Goal: Information Seeking & Learning: Learn about a topic

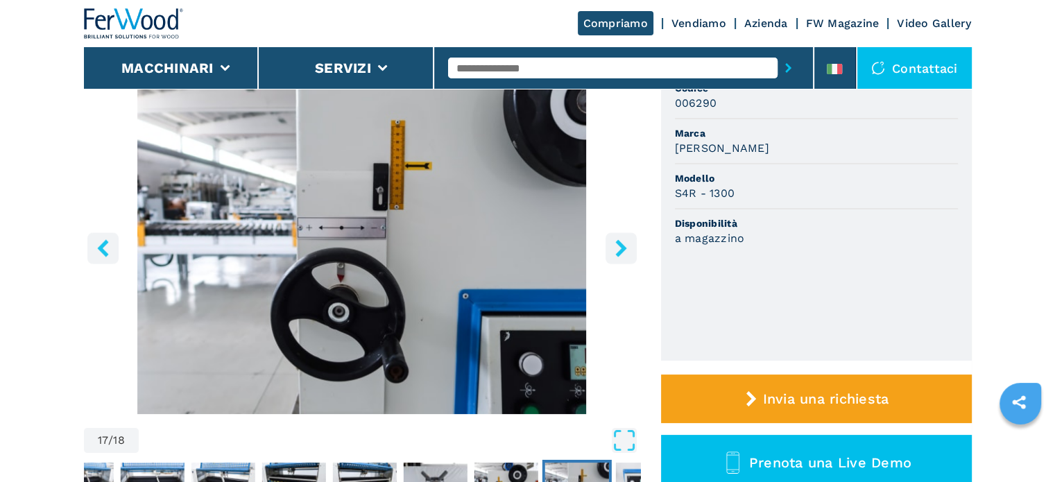
click at [613, 65] on input "text" at bounding box center [613, 68] width 330 height 21
click at [610, 331] on img "Go to Slide 17" at bounding box center [362, 246] width 556 height 336
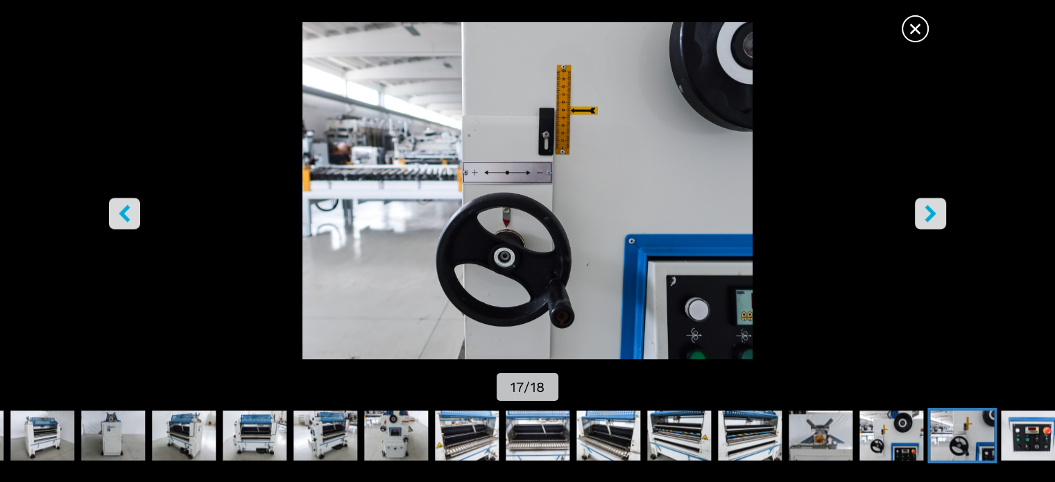
click at [909, 33] on span "×" at bounding box center [915, 26] width 24 height 24
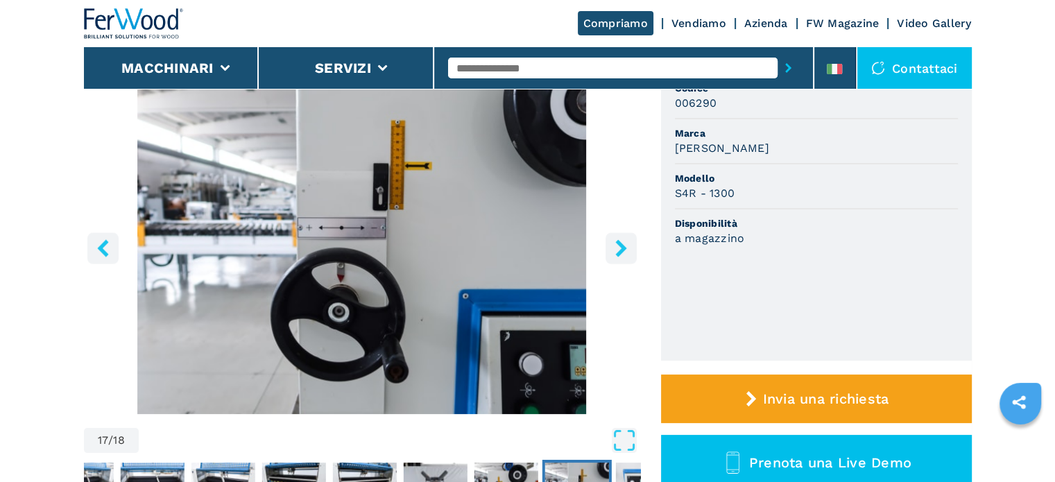
click at [502, 70] on input "text" at bounding box center [613, 68] width 330 height 21
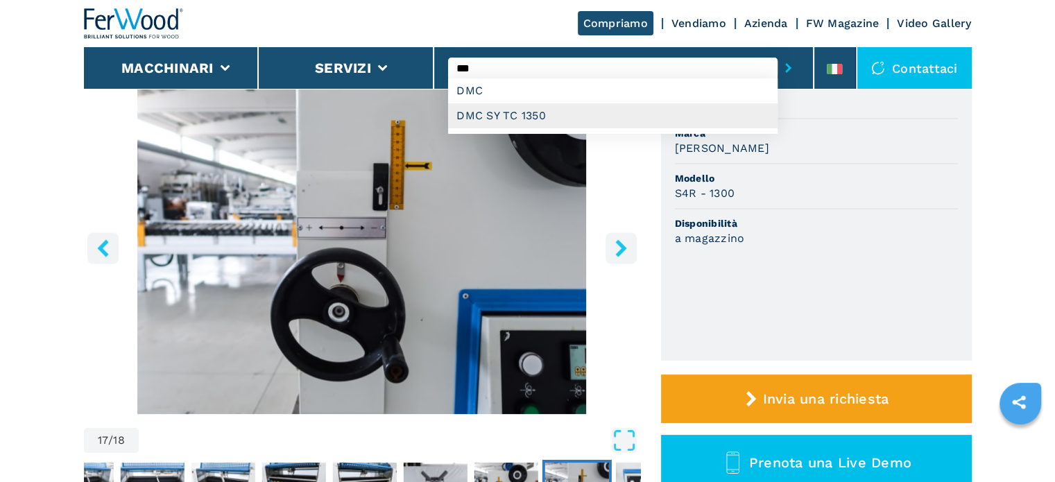
click at [498, 117] on div "DMC SY TC 1350" at bounding box center [613, 115] width 330 height 25
type input "**********"
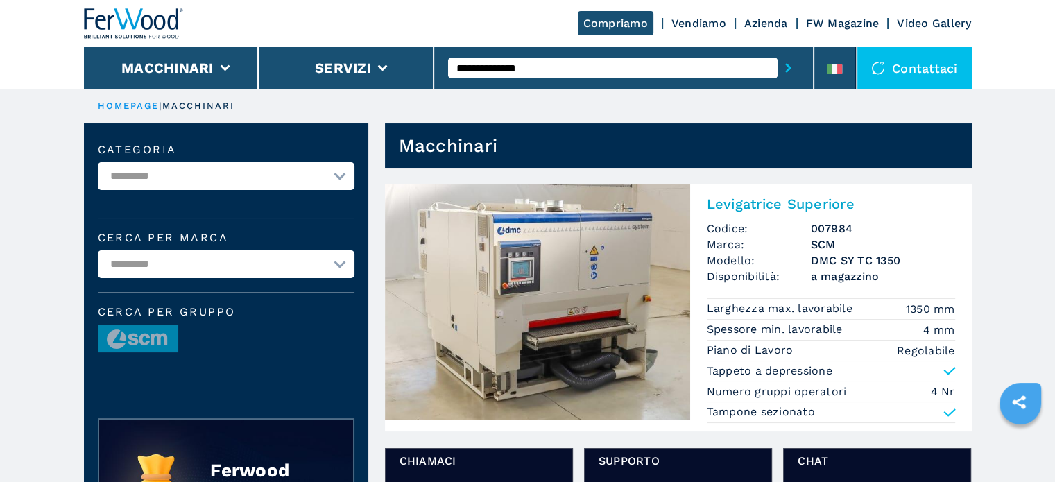
click at [860, 268] on span "a magazzino" at bounding box center [883, 276] width 144 height 16
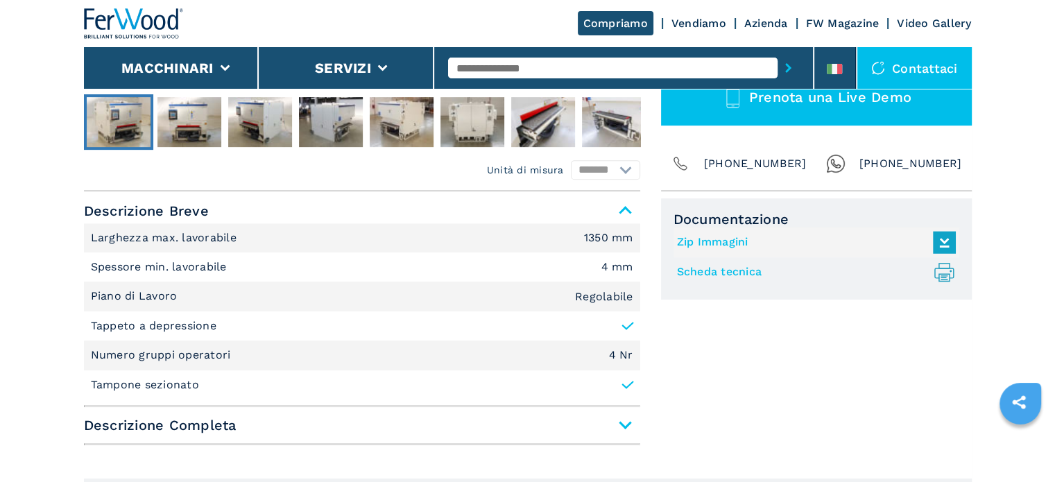
scroll to position [694, 0]
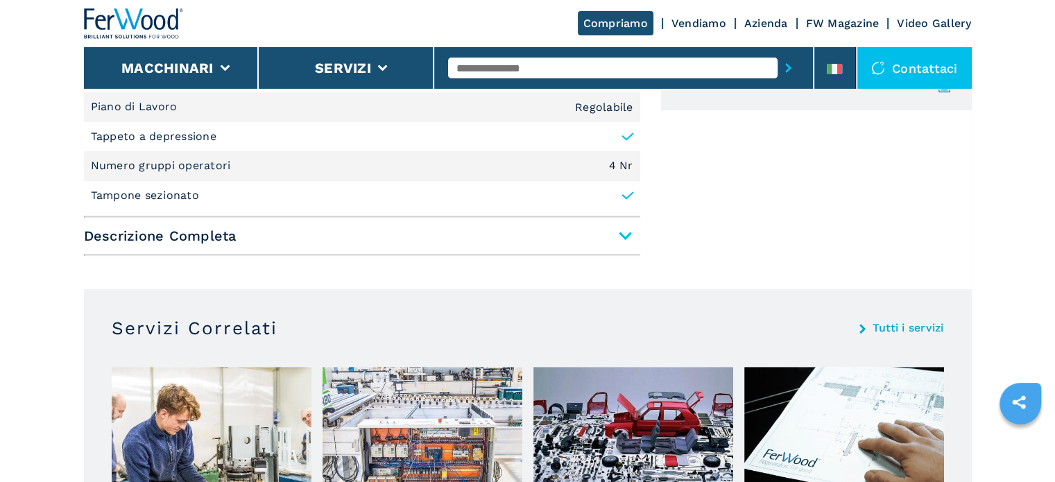
click at [634, 231] on span "Descrizione Completa" at bounding box center [362, 235] width 556 height 25
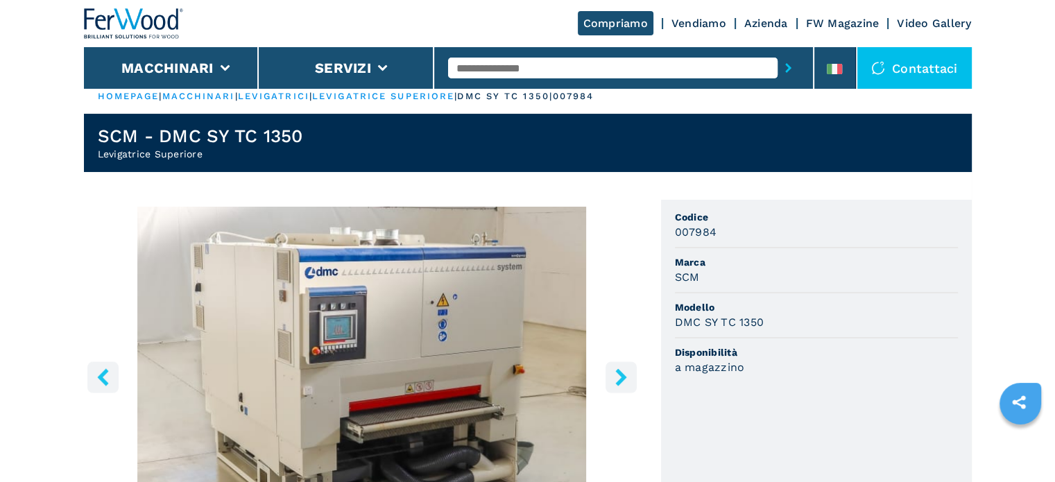
scroll to position [0, 0]
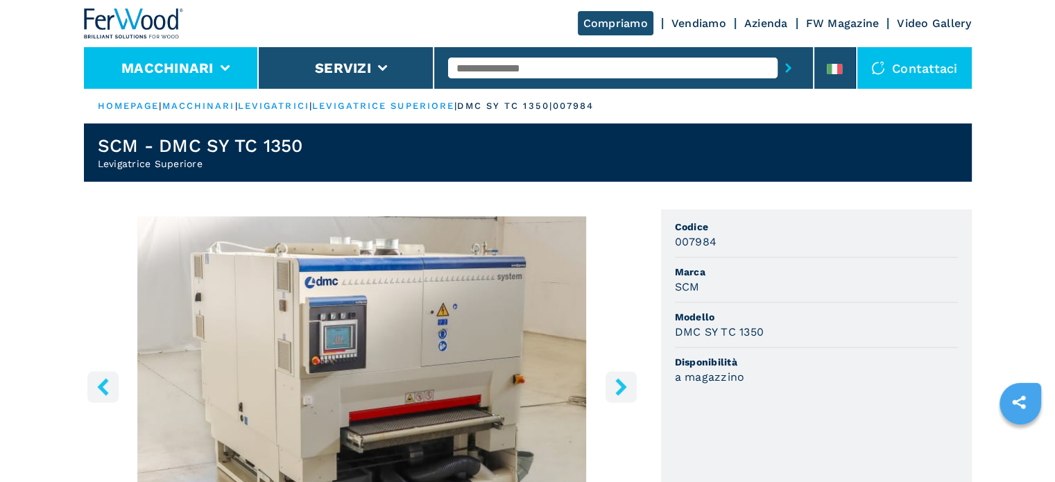
click at [238, 69] on li "Macchinari" at bounding box center [172, 68] width 176 height 42
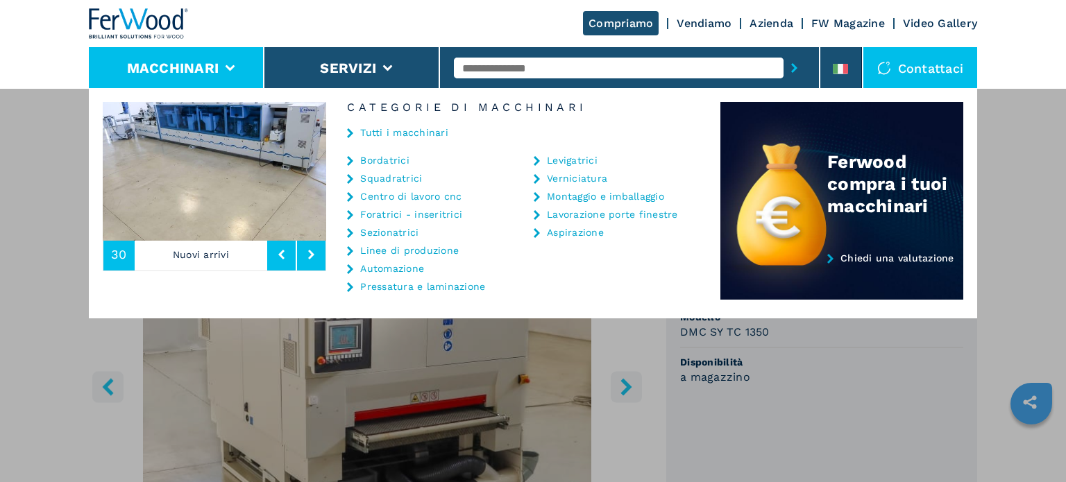
click at [404, 195] on link "Centro di lavoro cnc" at bounding box center [410, 196] width 101 height 10
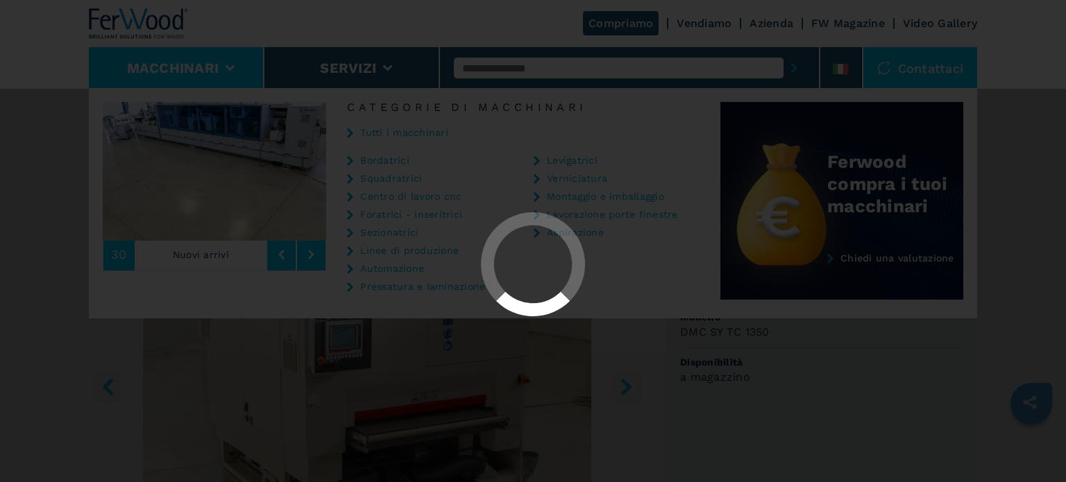
select select "**********"
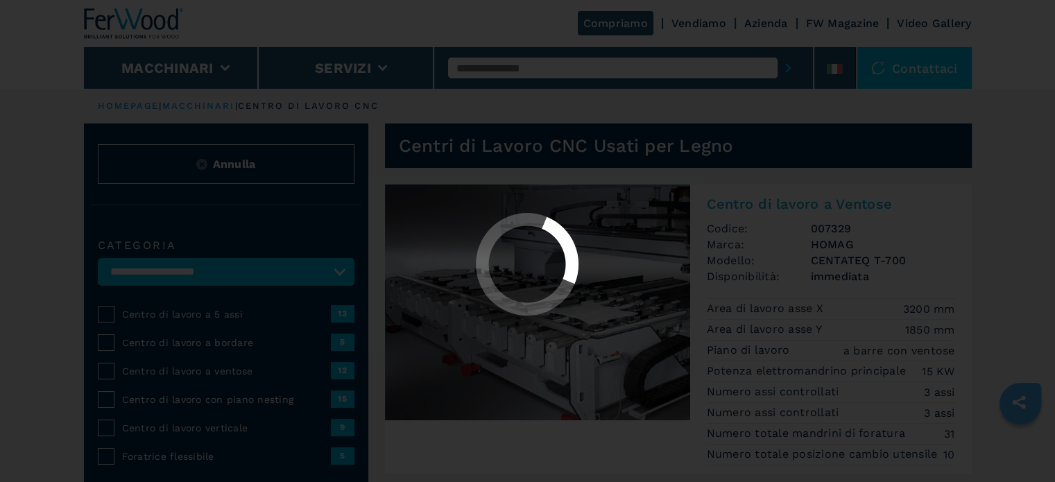
select select "**********"
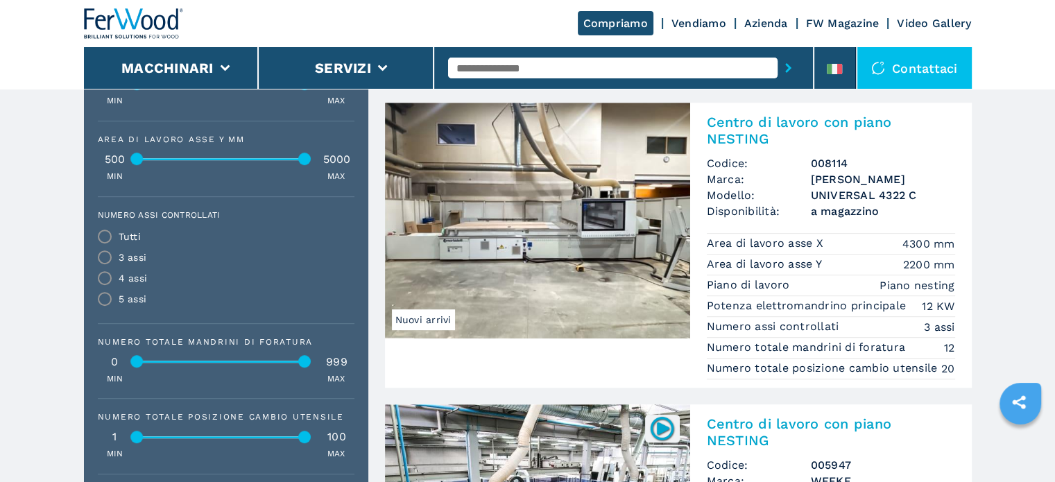
scroll to position [694, 0]
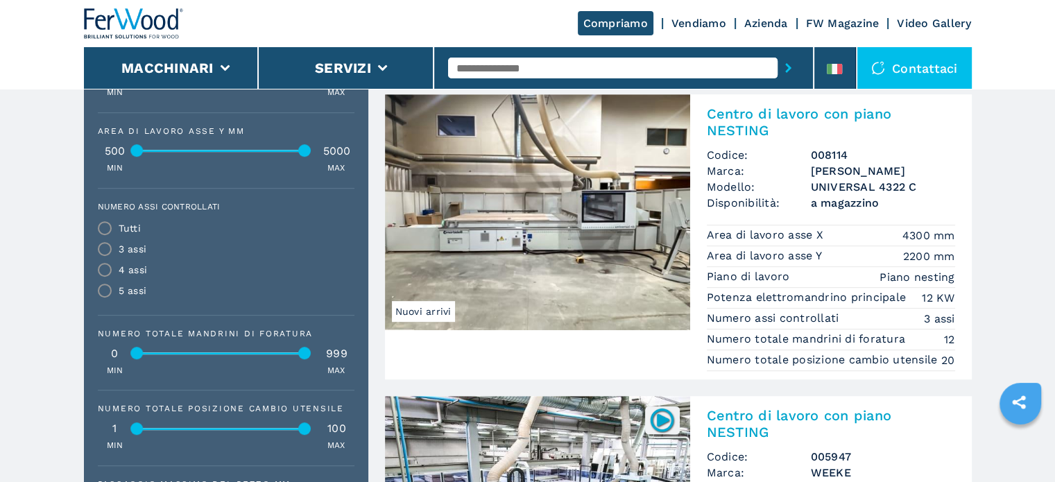
click at [831, 173] on h3 "[PERSON_NAME]" at bounding box center [883, 171] width 144 height 16
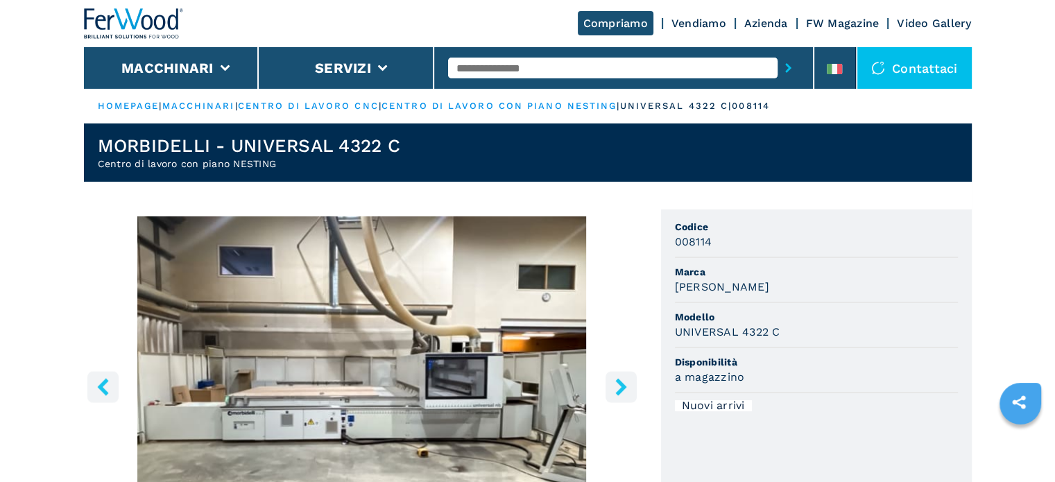
click at [617, 388] on icon "right-button" at bounding box center [621, 386] width 17 height 17
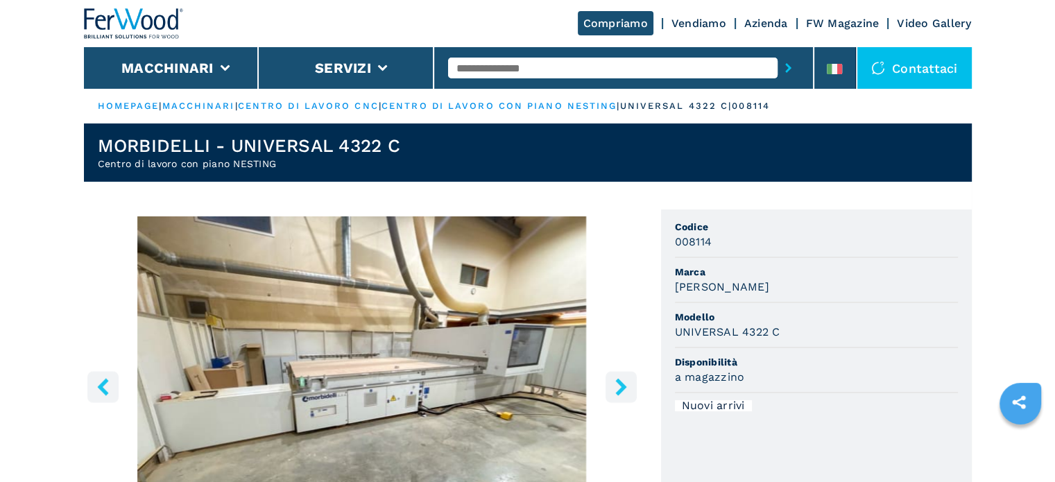
click at [617, 388] on icon "right-button" at bounding box center [621, 386] width 17 height 17
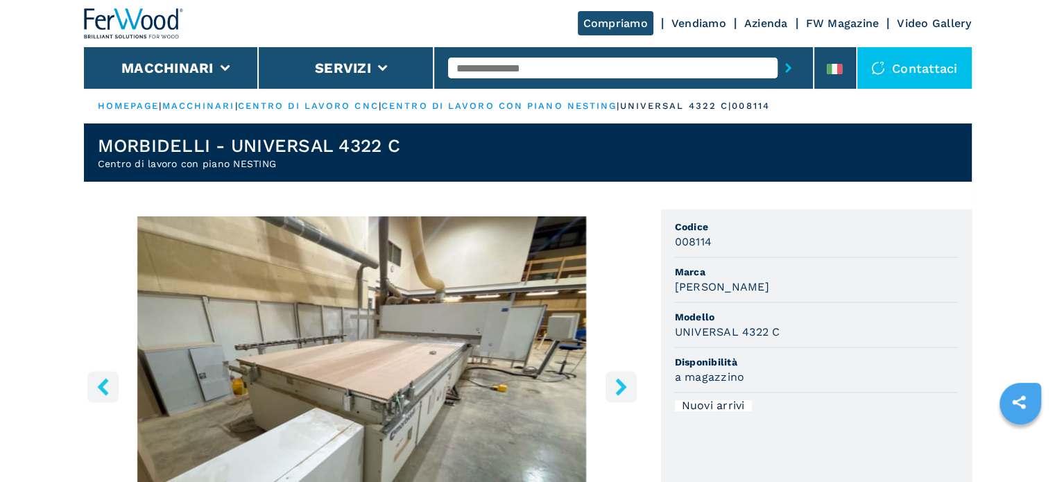
click at [617, 388] on icon "right-button" at bounding box center [621, 386] width 17 height 17
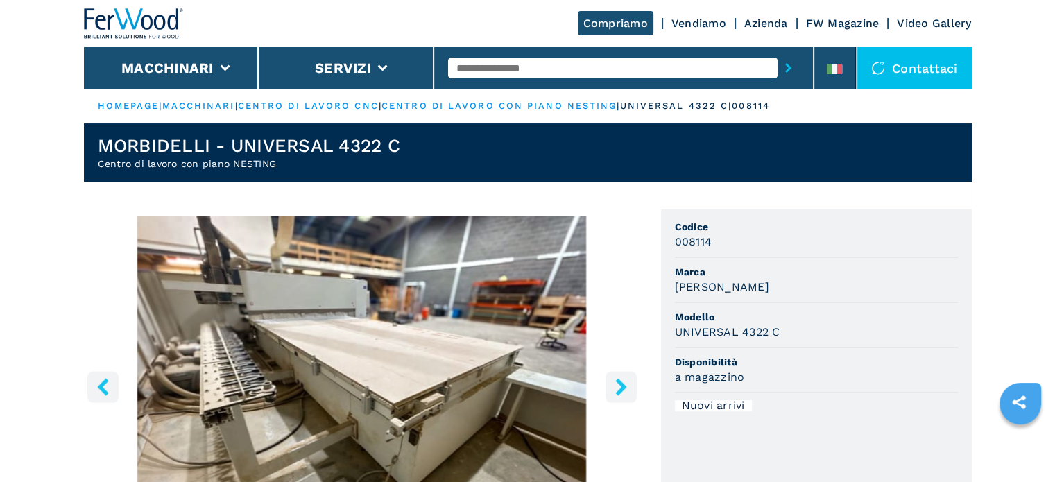
click at [617, 388] on icon "right-button" at bounding box center [621, 386] width 17 height 17
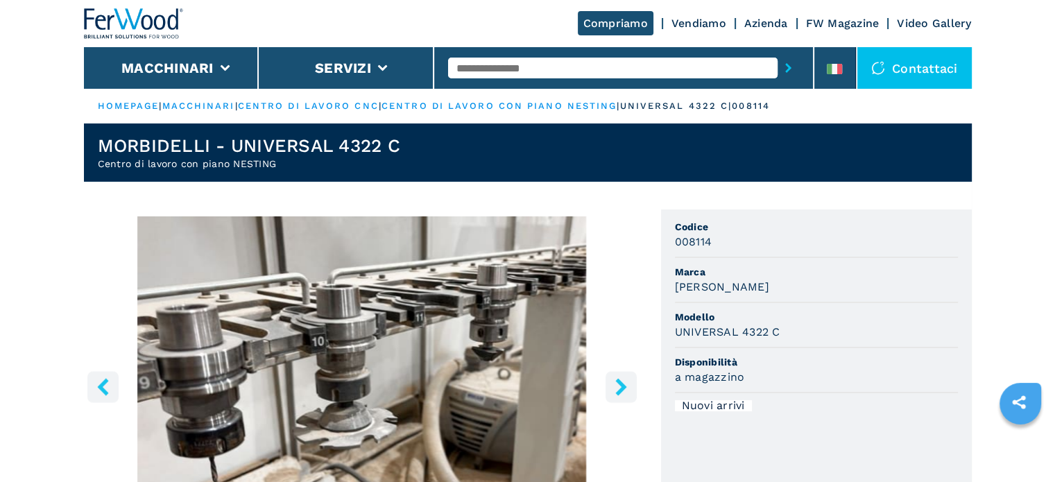
click at [622, 379] on icon "right-button" at bounding box center [621, 386] width 17 height 17
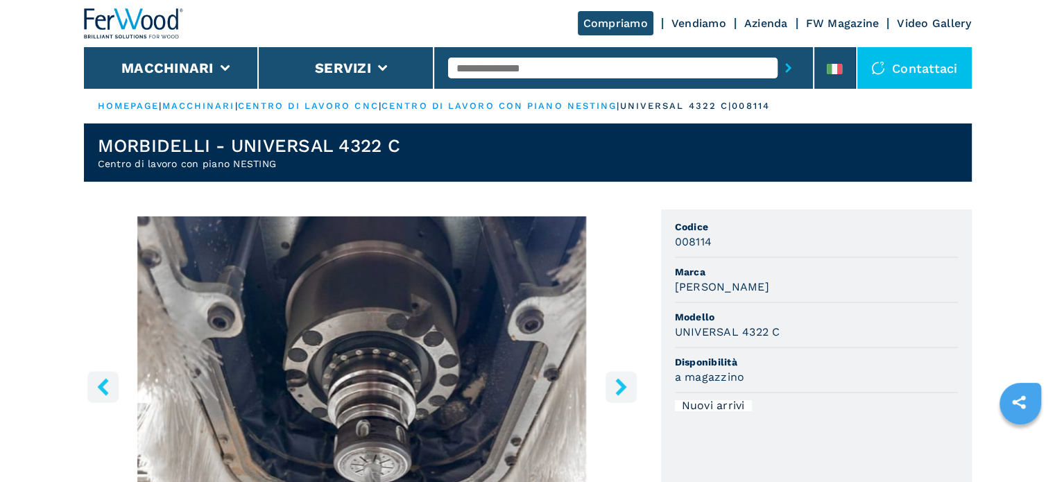
click at [623, 379] on icon "right-button" at bounding box center [621, 386] width 17 height 17
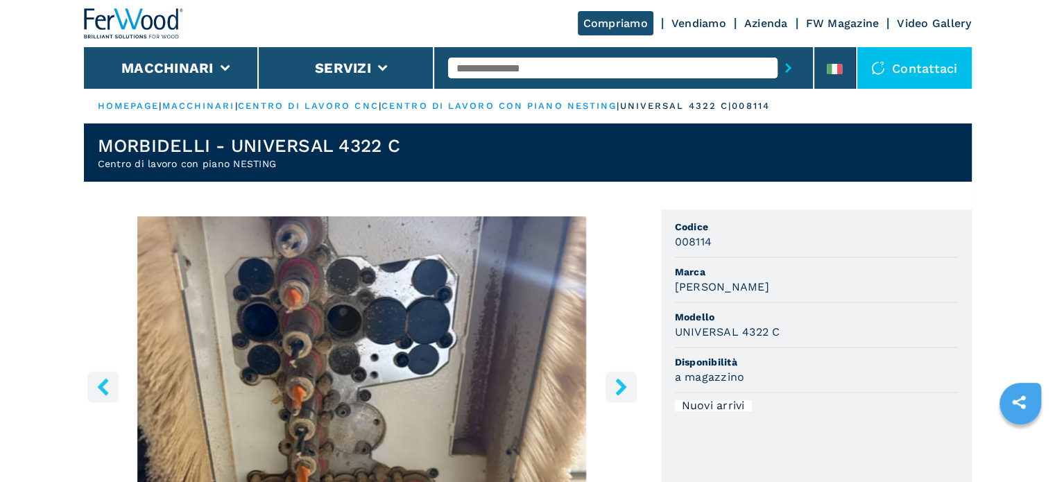
click at [623, 379] on icon "right-button" at bounding box center [621, 386] width 17 height 17
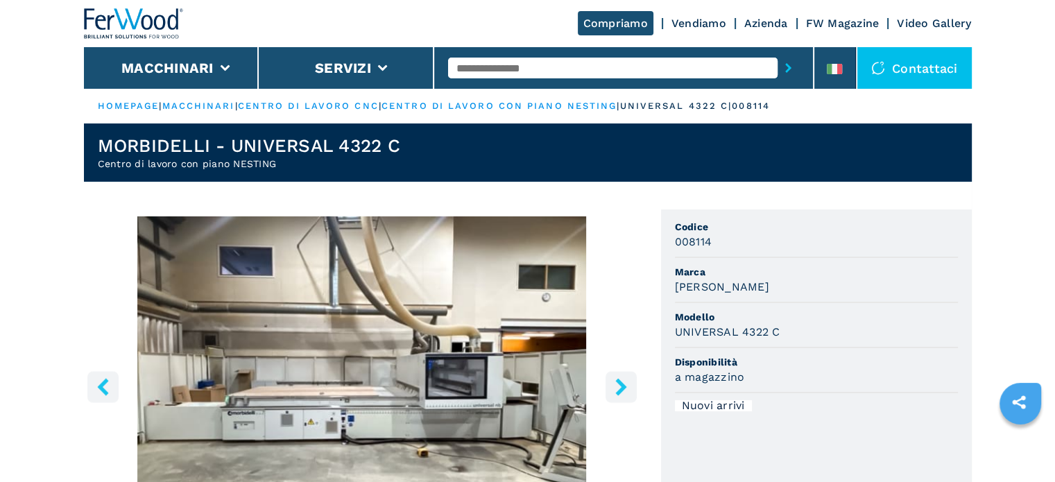
click at [623, 380] on icon "right-button" at bounding box center [621, 386] width 17 height 17
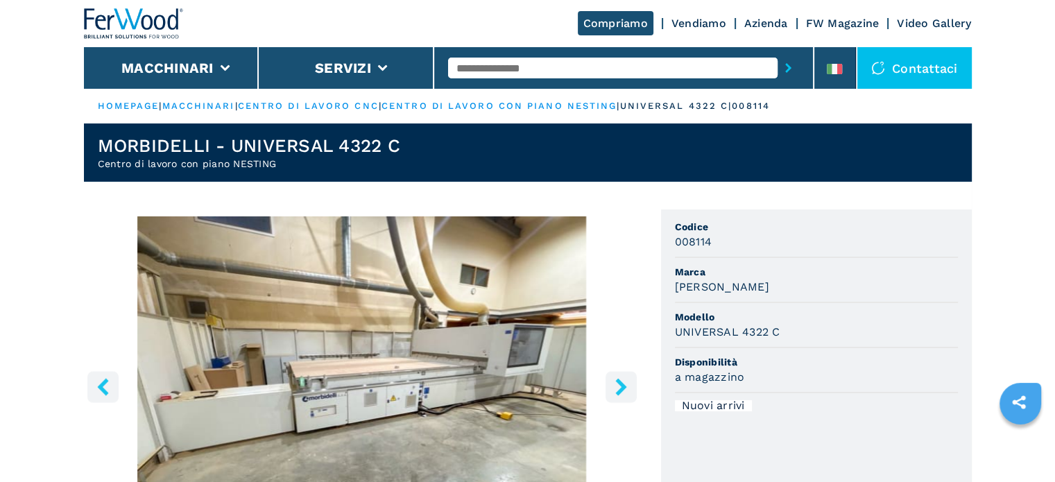
click at [623, 380] on icon "right-button" at bounding box center [621, 386] width 17 height 17
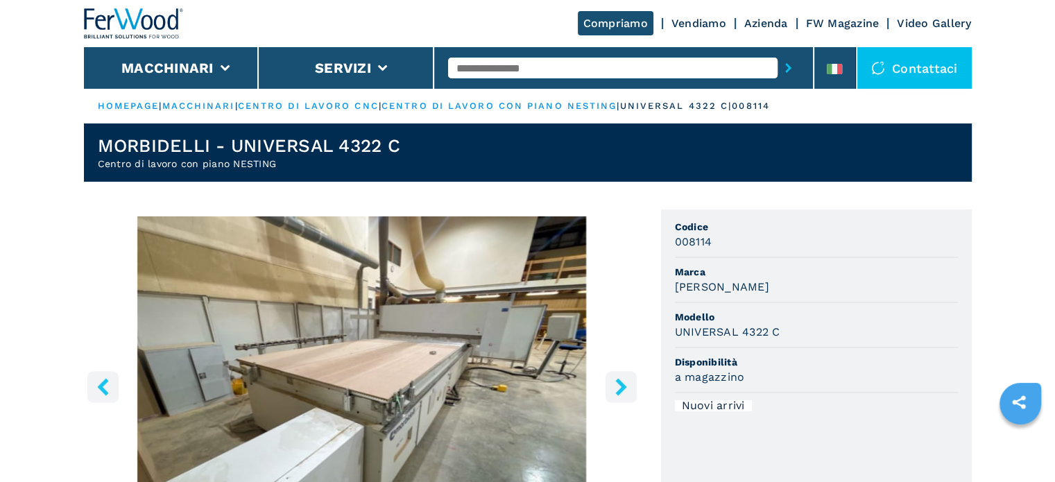
click at [623, 380] on icon "right-button" at bounding box center [621, 386] width 17 height 17
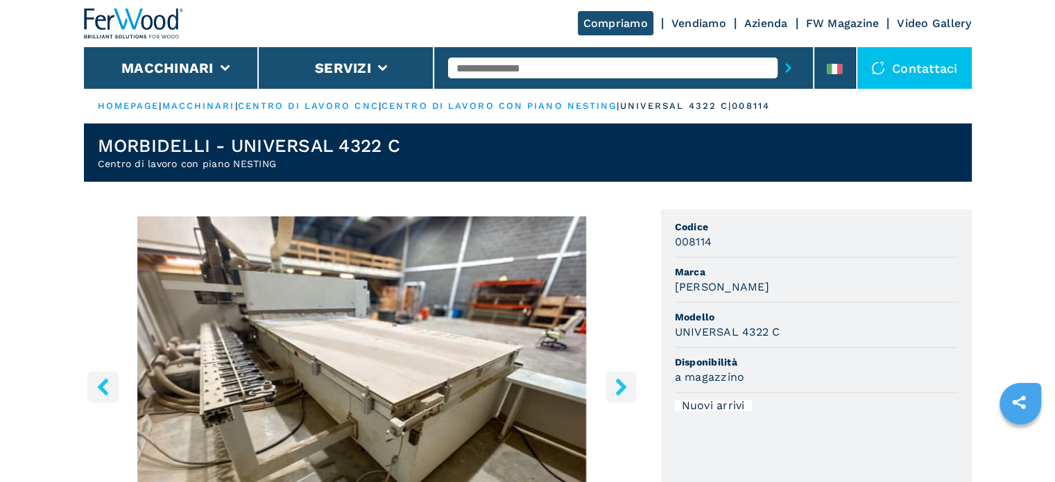
click at [623, 380] on icon "right-button" at bounding box center [621, 386] width 17 height 17
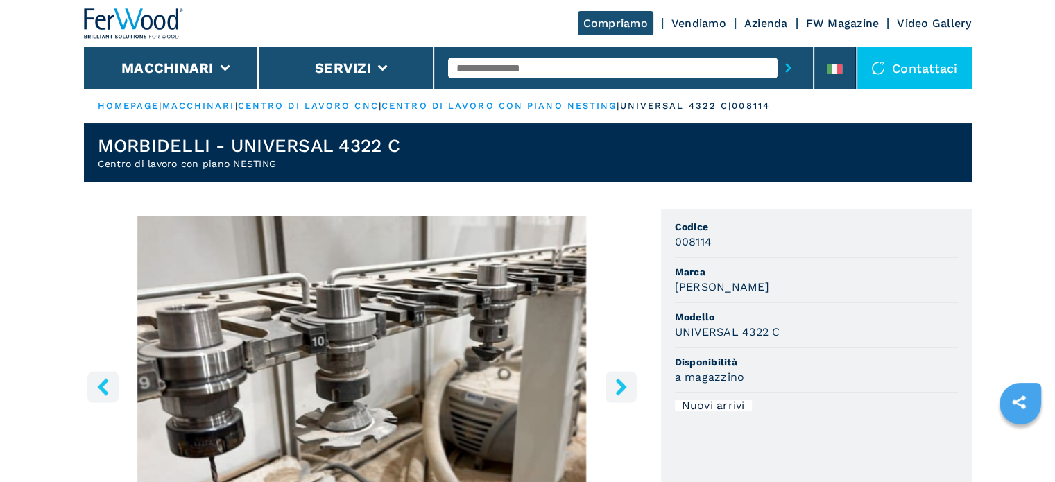
click at [114, 386] on button "left-button" at bounding box center [102, 386] width 31 height 31
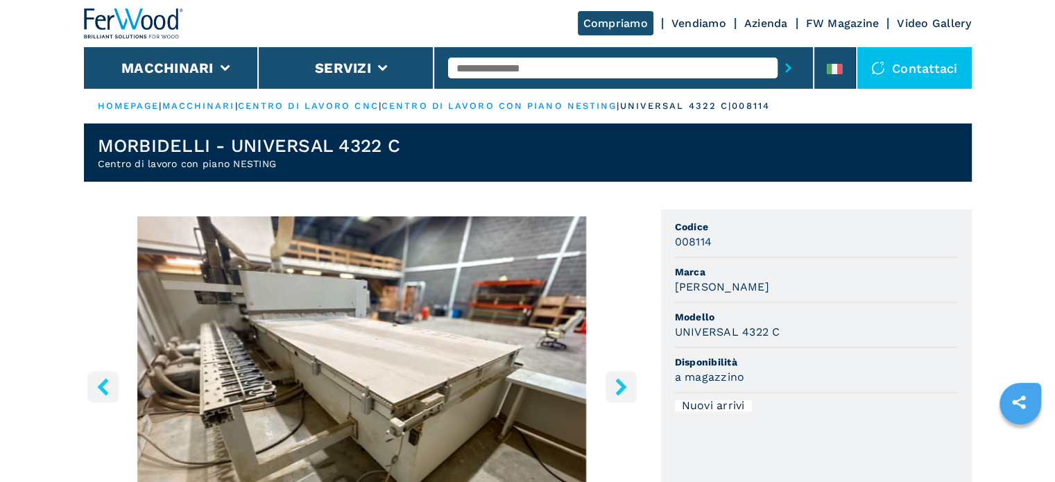
click at [627, 382] on icon "right-button" at bounding box center [621, 386] width 17 height 17
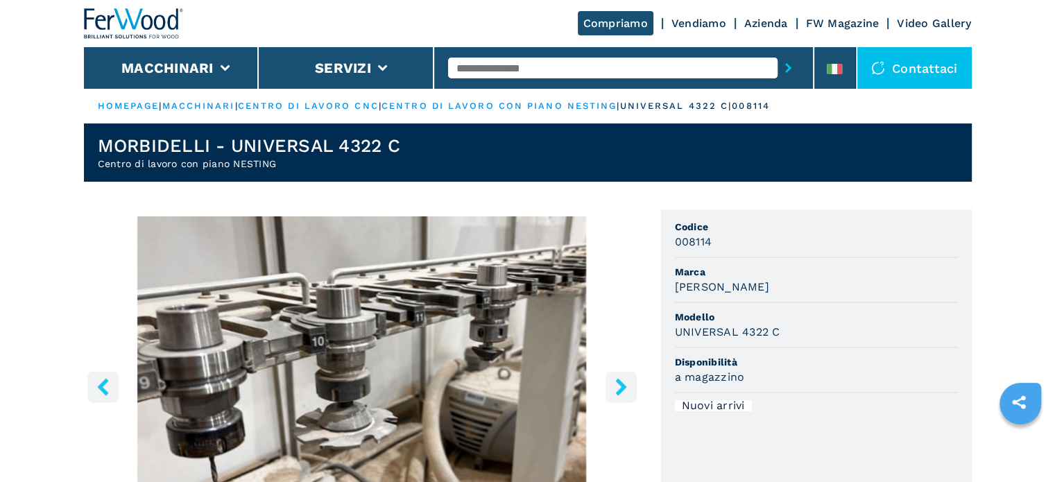
click at [621, 387] on icon "right-button" at bounding box center [620, 386] width 11 height 17
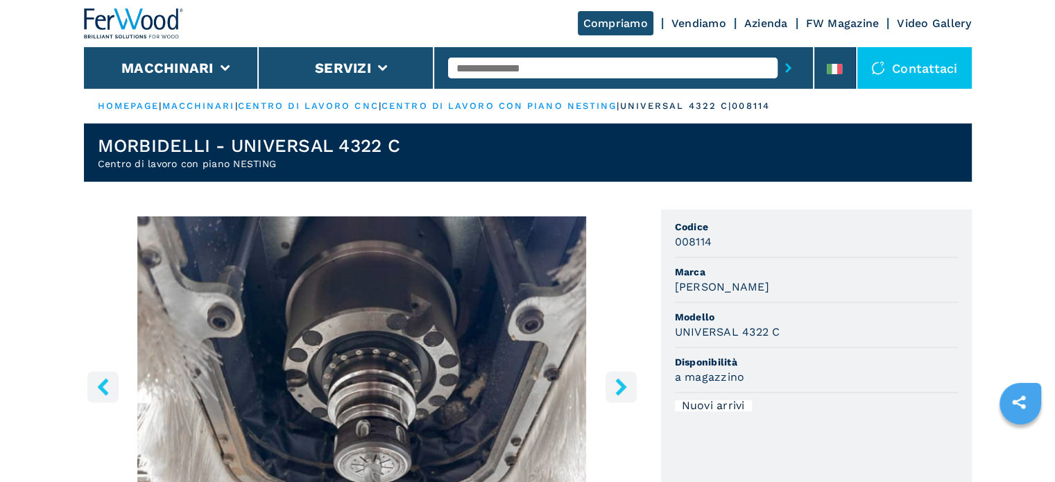
click at [616, 388] on icon "right-button" at bounding box center [621, 386] width 17 height 17
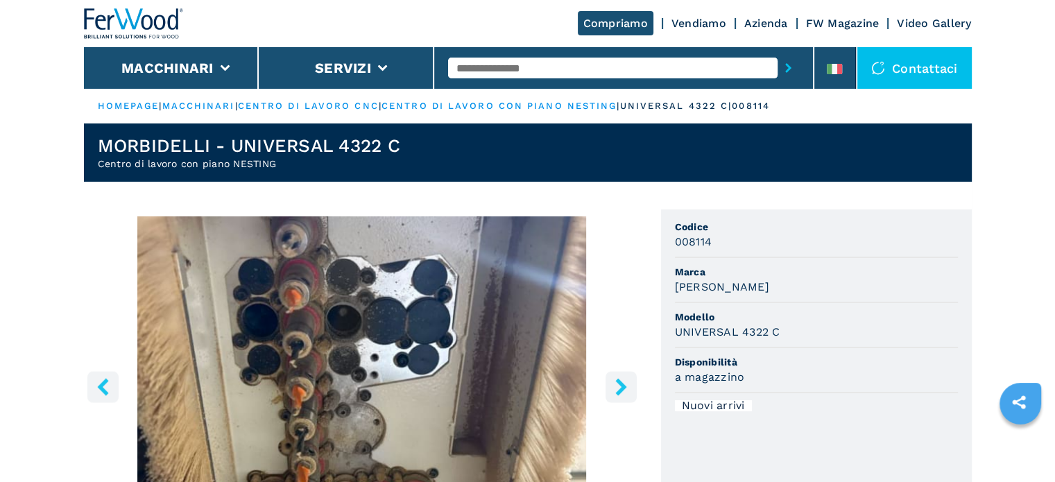
click at [616, 388] on icon "right-button" at bounding box center [621, 386] width 17 height 17
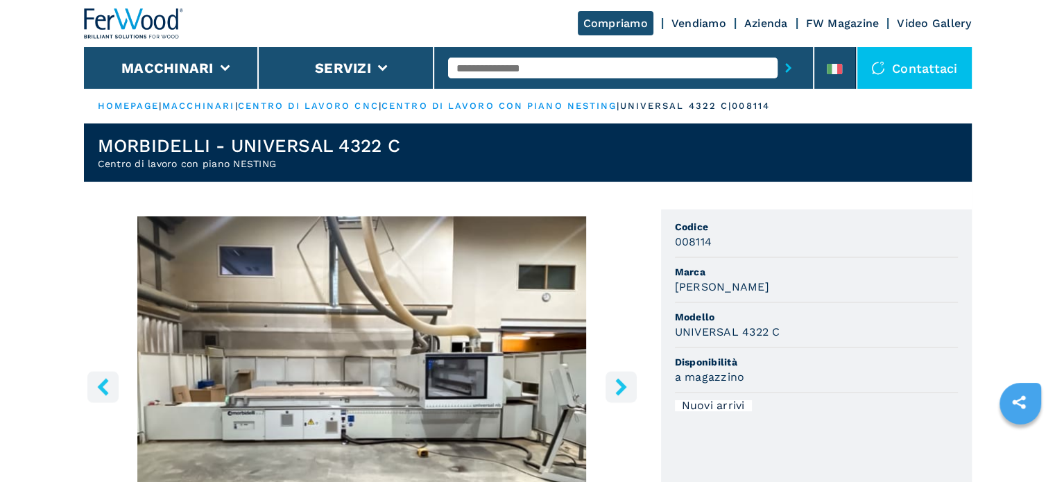
click at [617, 386] on icon "right-button" at bounding box center [621, 386] width 17 height 17
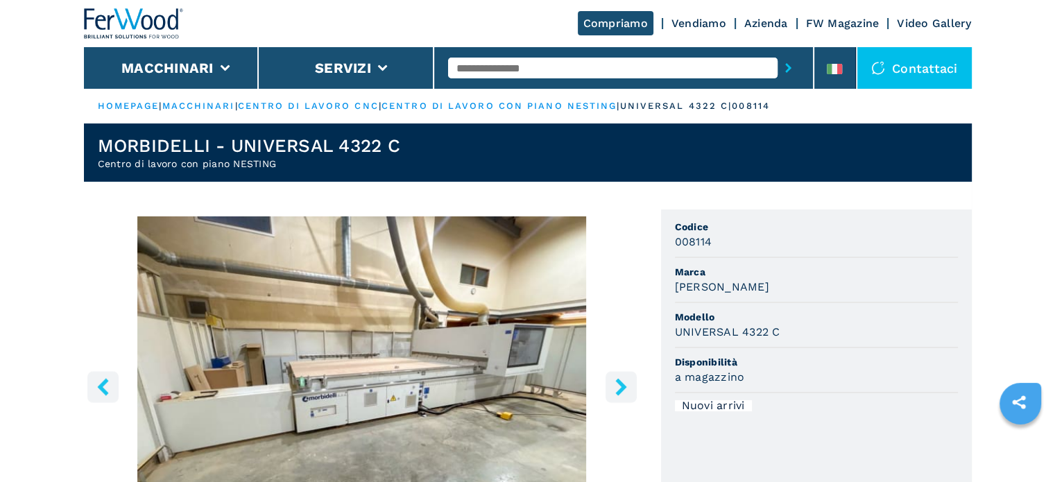
click at [617, 386] on icon "right-button" at bounding box center [621, 386] width 17 height 17
click at [622, 382] on icon "right-button" at bounding box center [621, 386] width 17 height 17
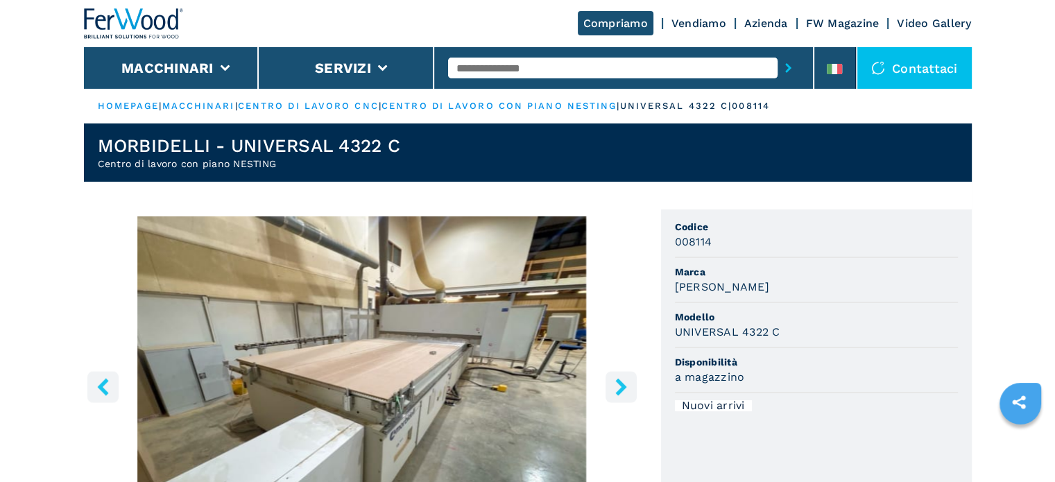
click at [622, 382] on icon "right-button" at bounding box center [621, 386] width 17 height 17
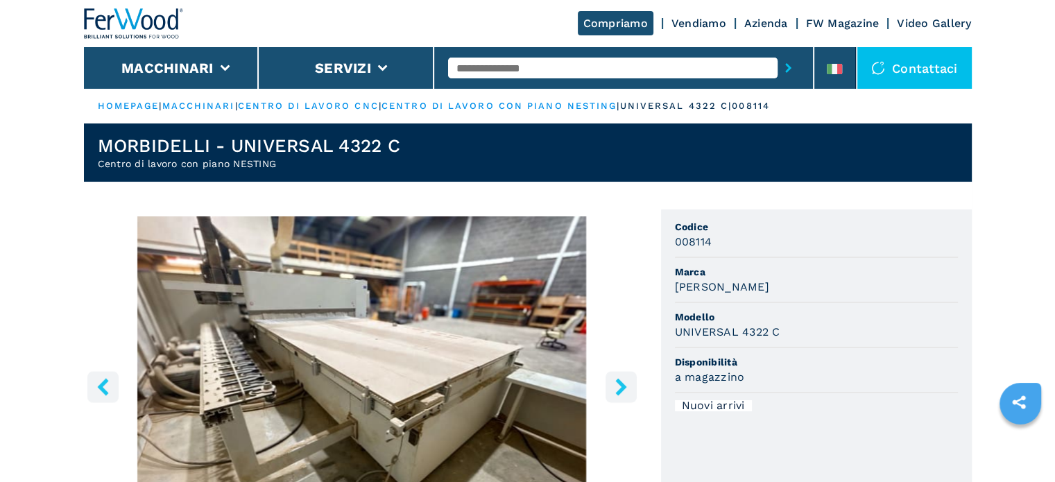
click at [101, 385] on icon "left-button" at bounding box center [102, 386] width 11 height 17
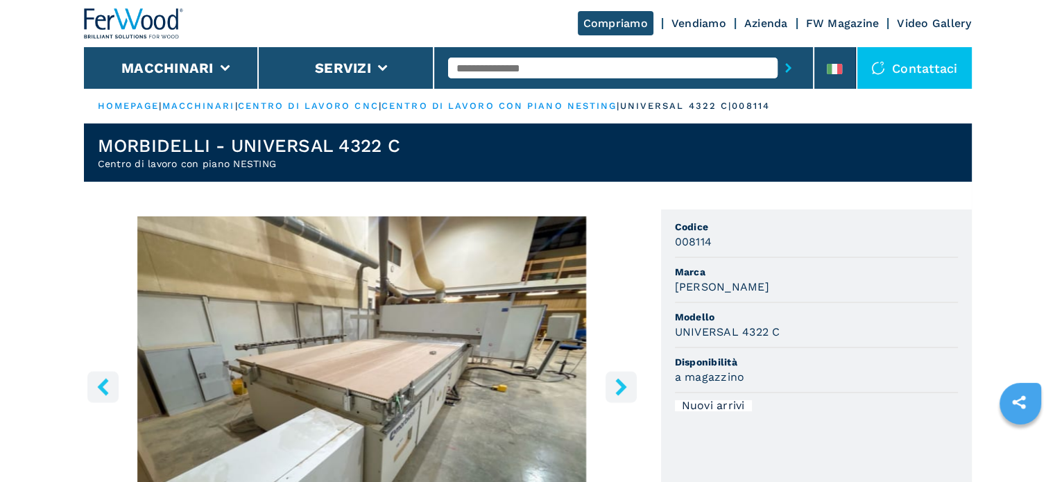
click at [103, 388] on icon "left-button" at bounding box center [102, 386] width 11 height 17
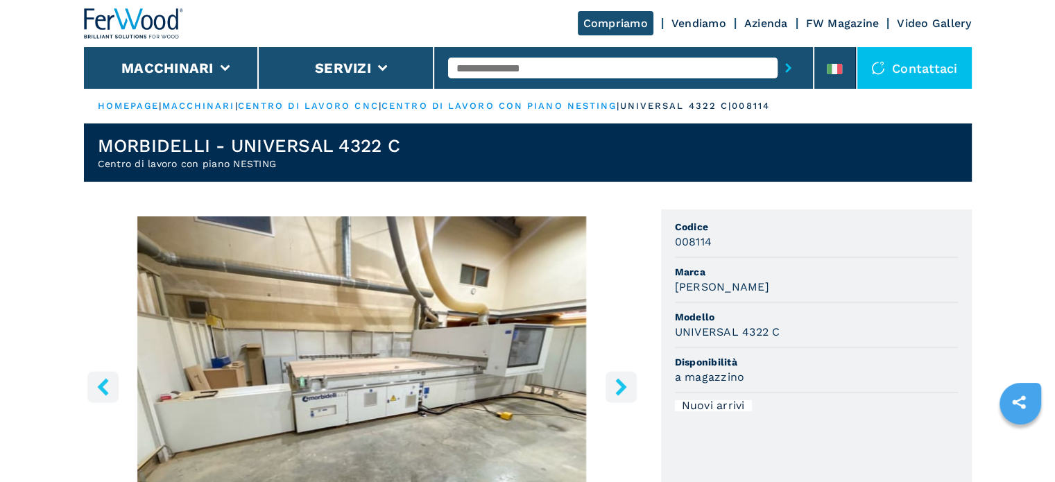
click at [103, 388] on icon "left-button" at bounding box center [102, 386] width 11 height 17
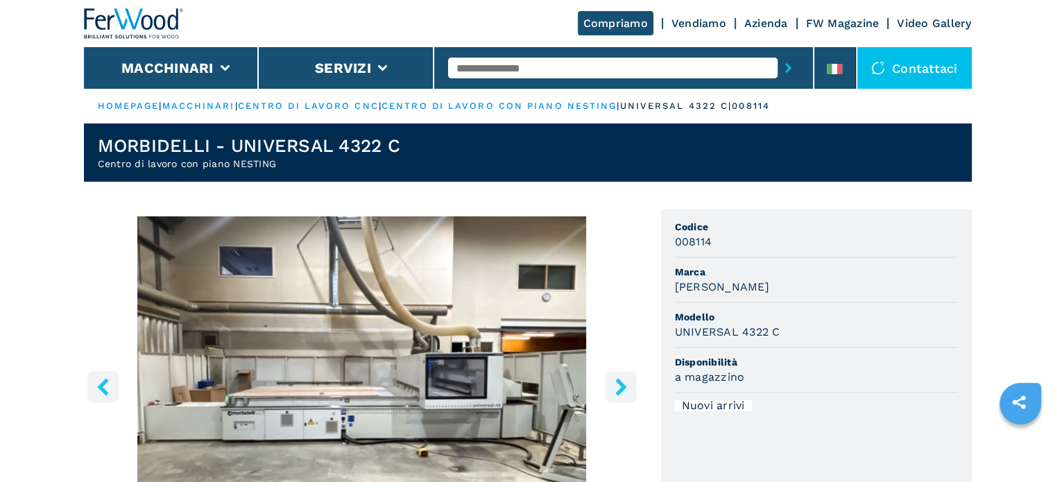
click at [621, 395] on icon "right-button" at bounding box center [621, 386] width 17 height 17
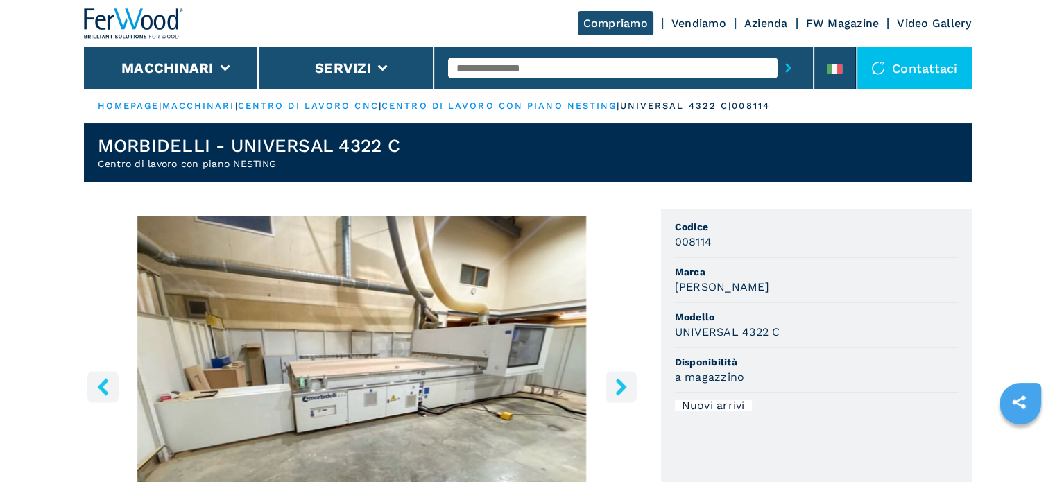
click at [102, 388] on icon "left-button" at bounding box center [102, 386] width 11 height 17
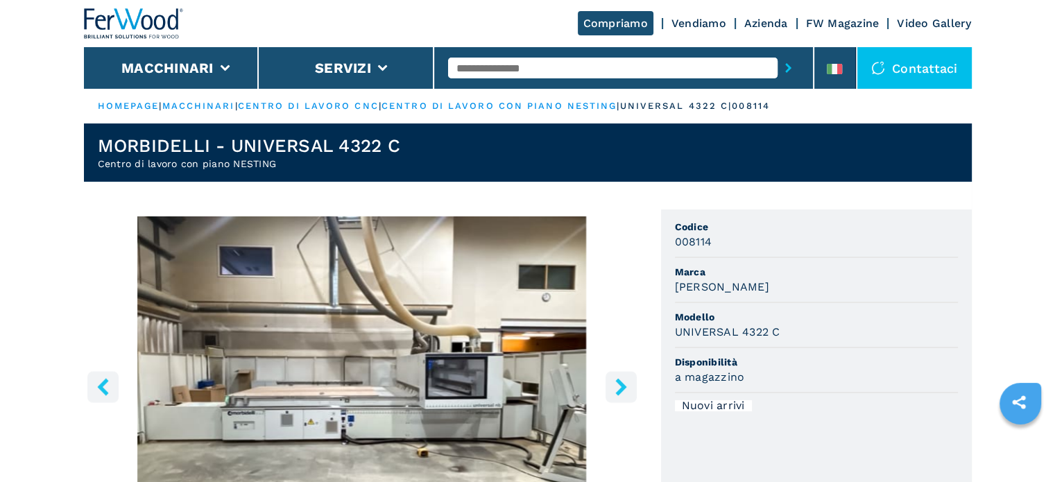
click at [102, 388] on icon "left-button" at bounding box center [102, 386] width 11 height 17
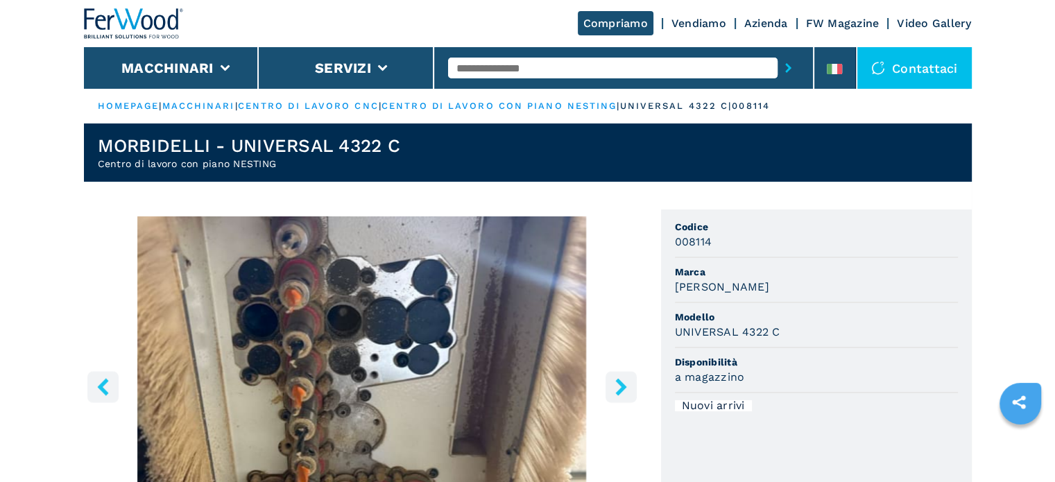
click at [103, 387] on icon "left-button" at bounding box center [102, 386] width 11 height 17
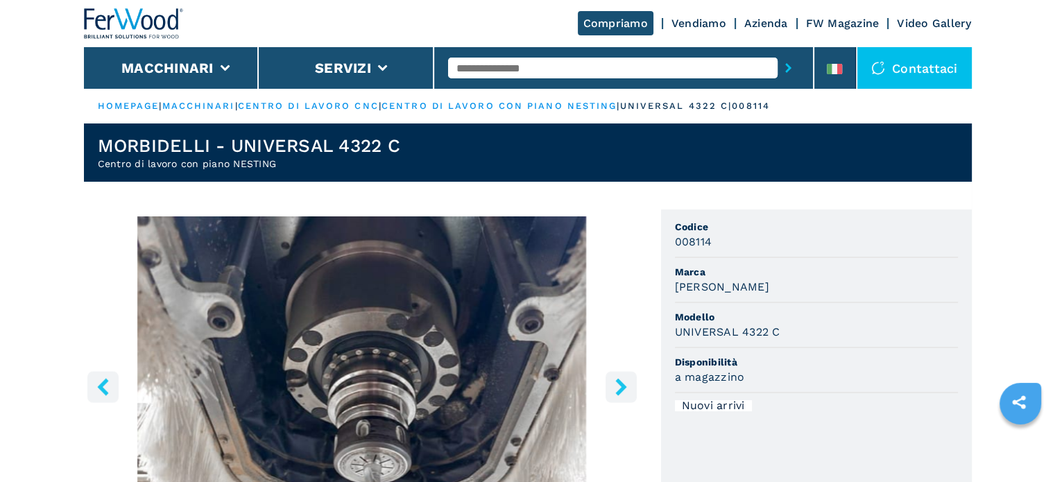
click at [103, 387] on icon "left-button" at bounding box center [102, 386] width 11 height 17
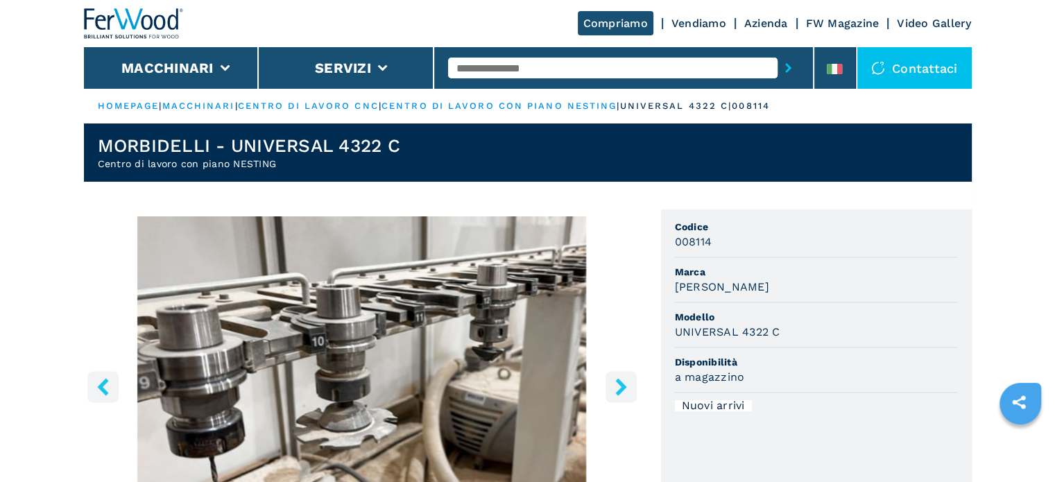
click at [103, 387] on icon "left-button" at bounding box center [102, 386] width 11 height 17
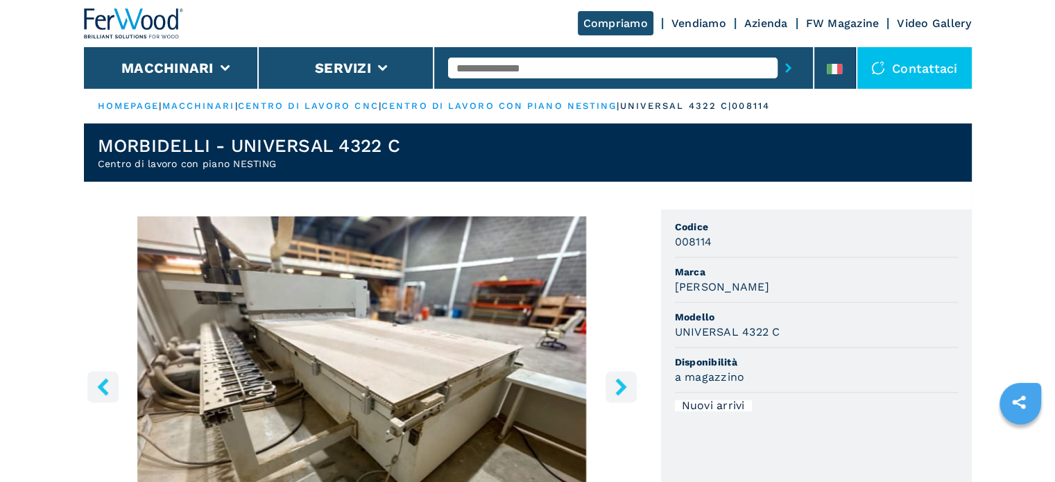
click at [619, 390] on icon "right-button" at bounding box center [620, 386] width 11 height 17
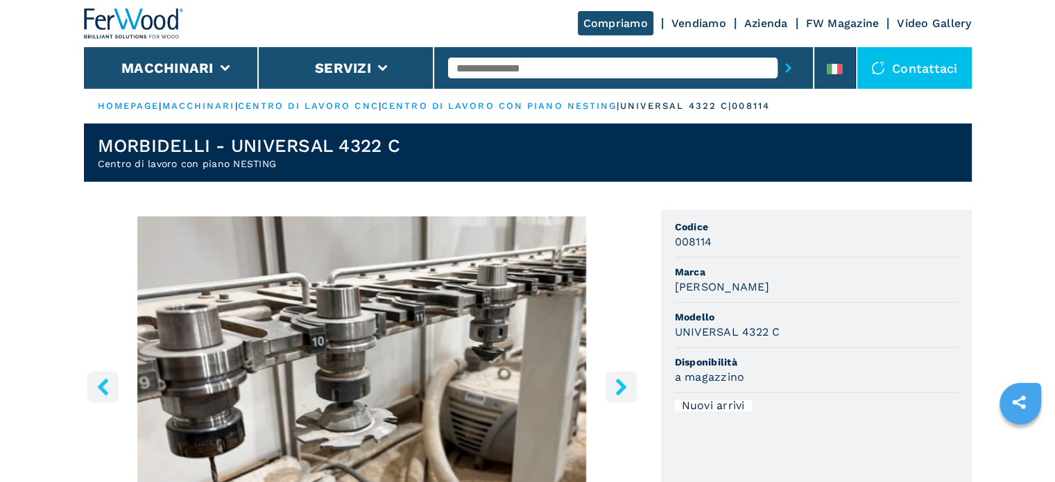
click at [300, 355] on img "Go to Slide 5" at bounding box center [362, 384] width 556 height 336
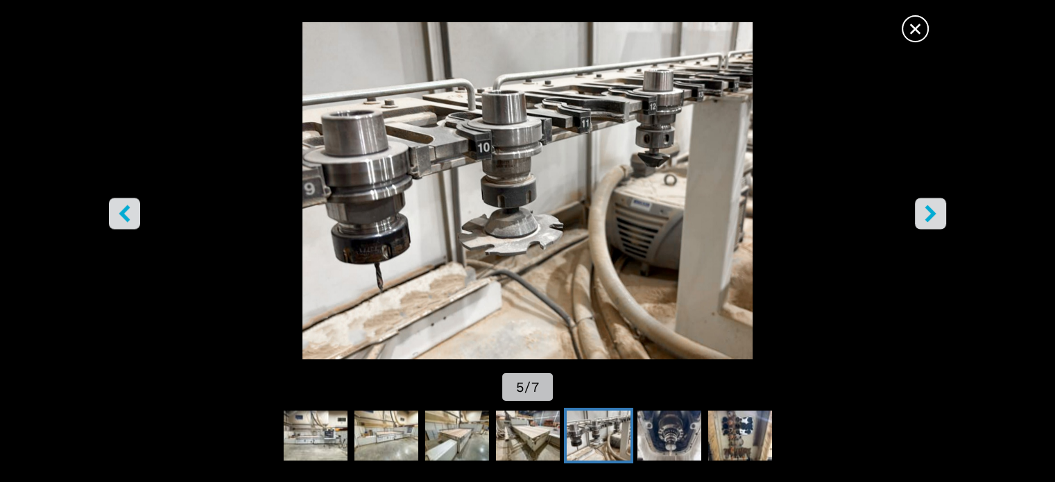
click at [128, 221] on icon "left-button" at bounding box center [124, 213] width 17 height 17
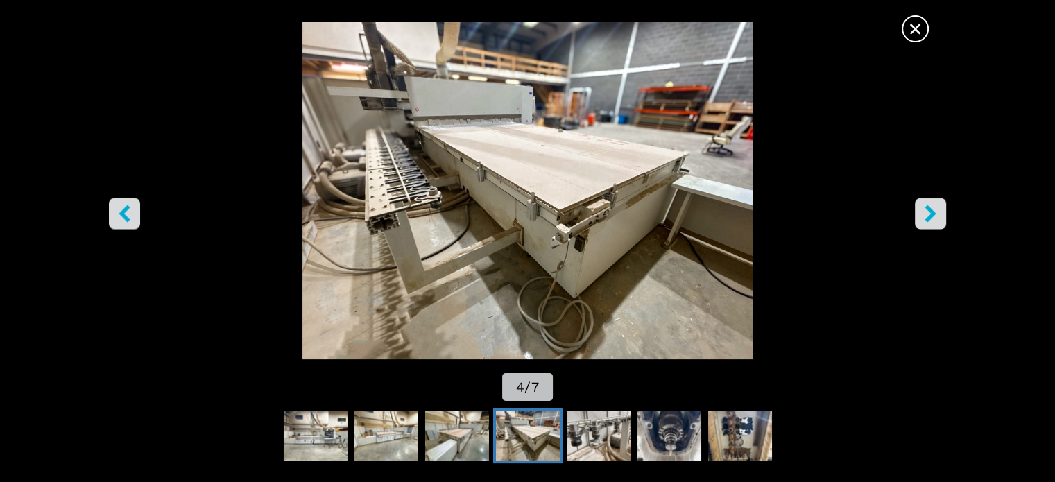
click at [128, 221] on icon "left-button" at bounding box center [124, 213] width 17 height 17
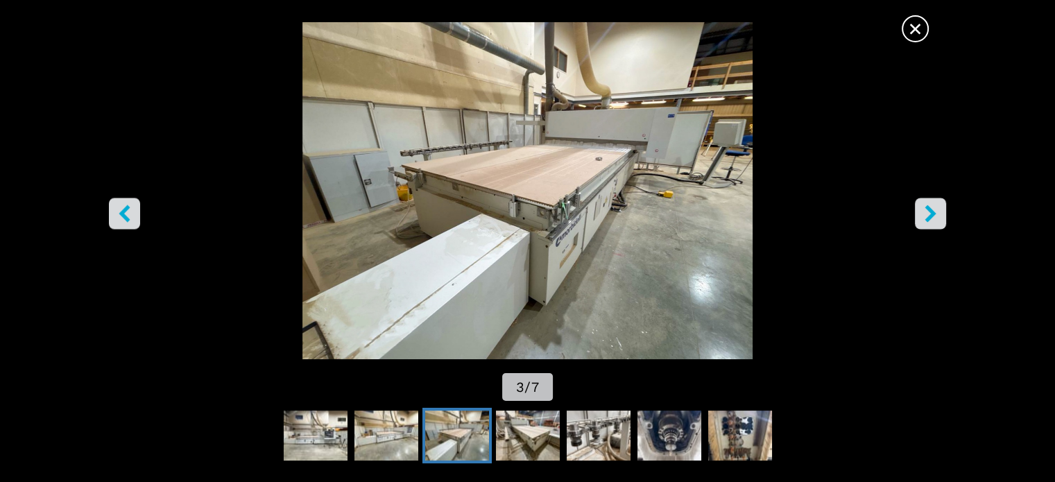
click at [122, 216] on icon "left-button" at bounding box center [124, 213] width 11 height 17
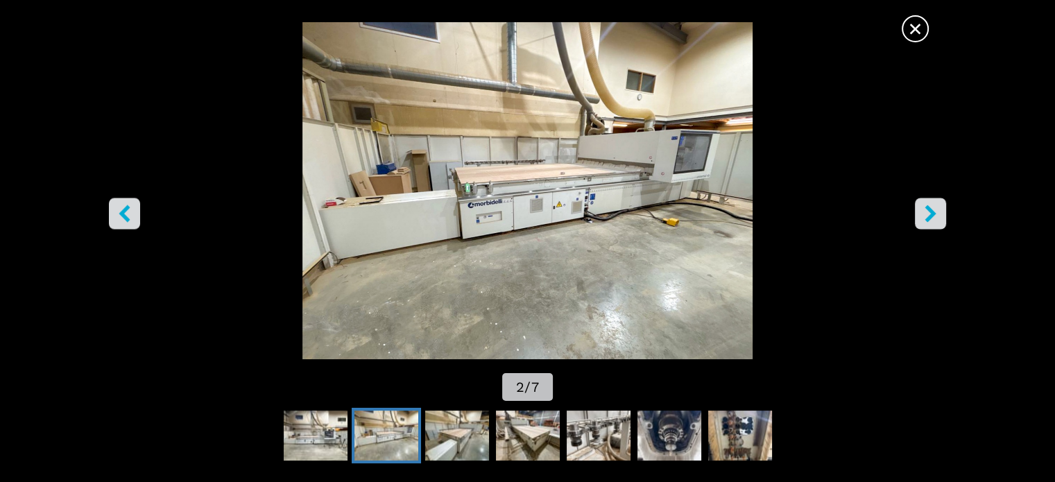
click at [122, 216] on icon "left-button" at bounding box center [124, 213] width 11 height 17
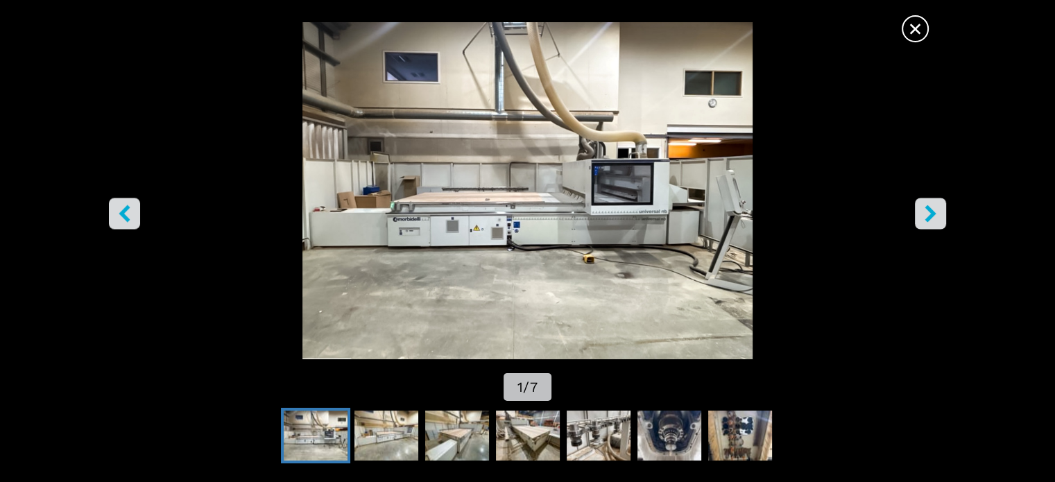
click at [122, 216] on icon "left-button" at bounding box center [124, 213] width 11 height 17
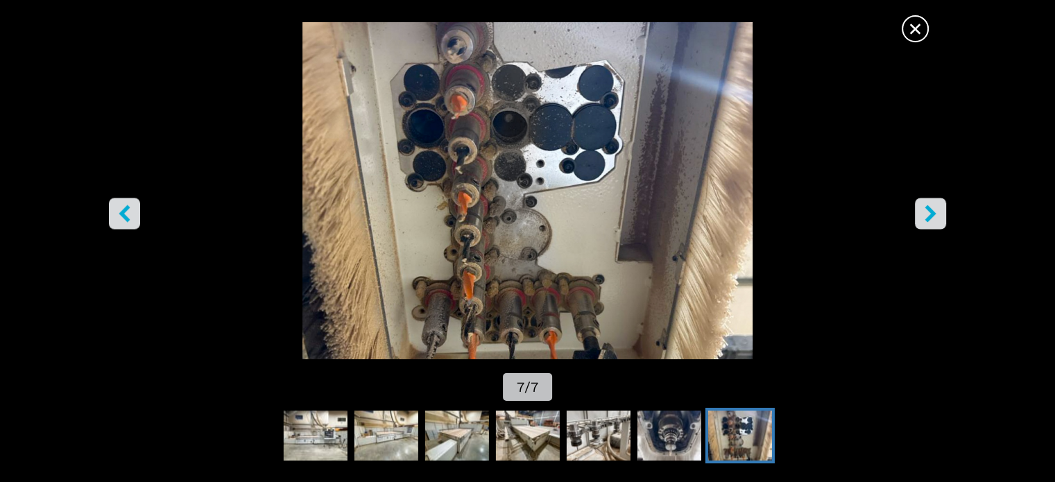
click at [127, 216] on icon "left-button" at bounding box center [124, 213] width 17 height 17
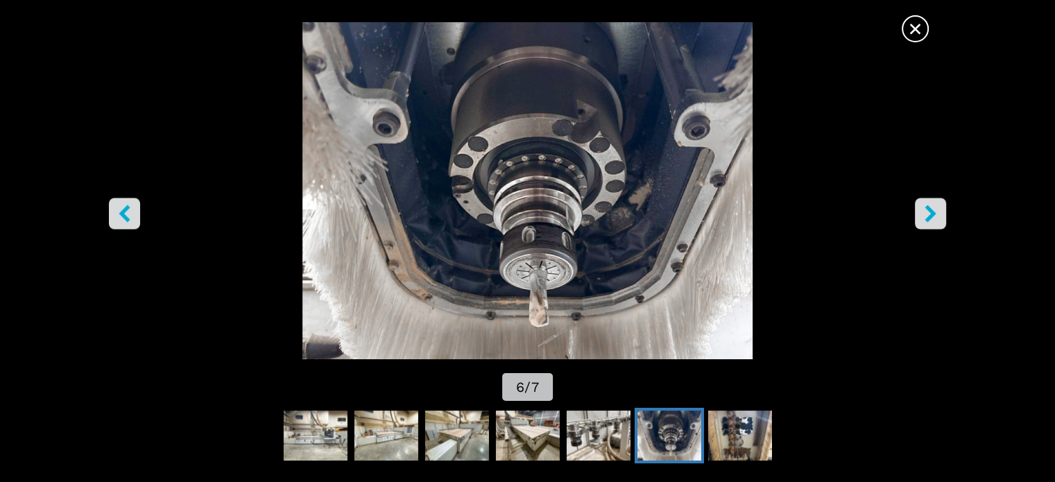
click at [127, 216] on icon "left-button" at bounding box center [124, 213] width 17 height 17
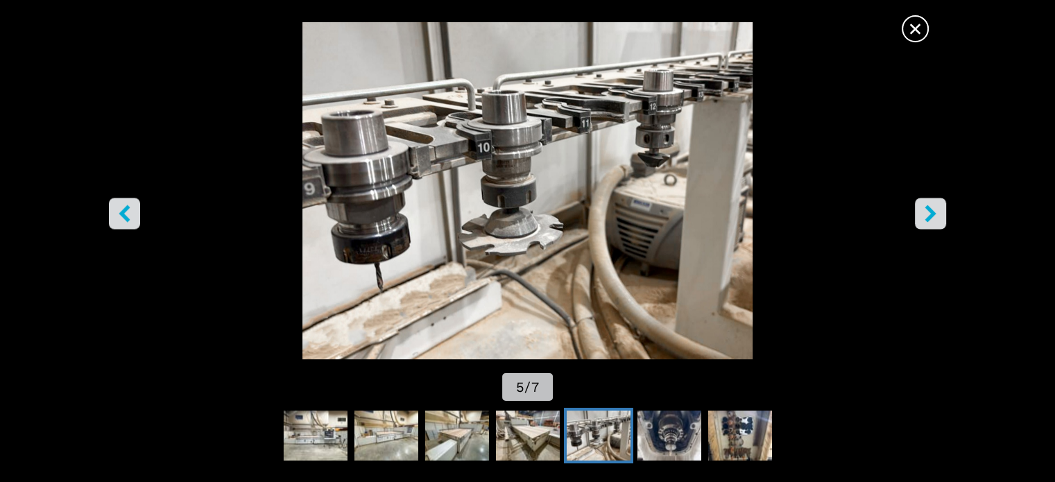
click at [127, 216] on icon "left-button" at bounding box center [124, 213] width 17 height 17
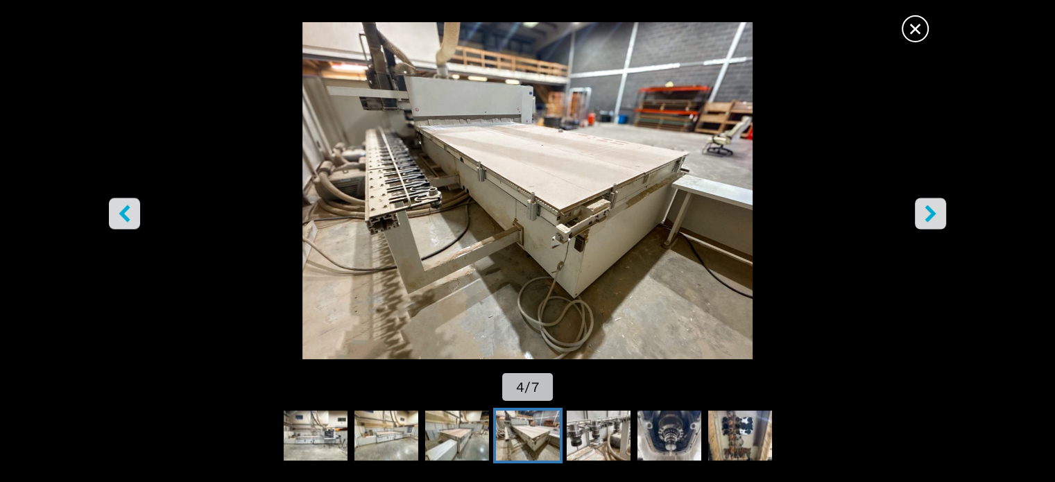
click at [916, 27] on span "×" at bounding box center [915, 26] width 24 height 24
